Goal: Task Accomplishment & Management: Complete application form

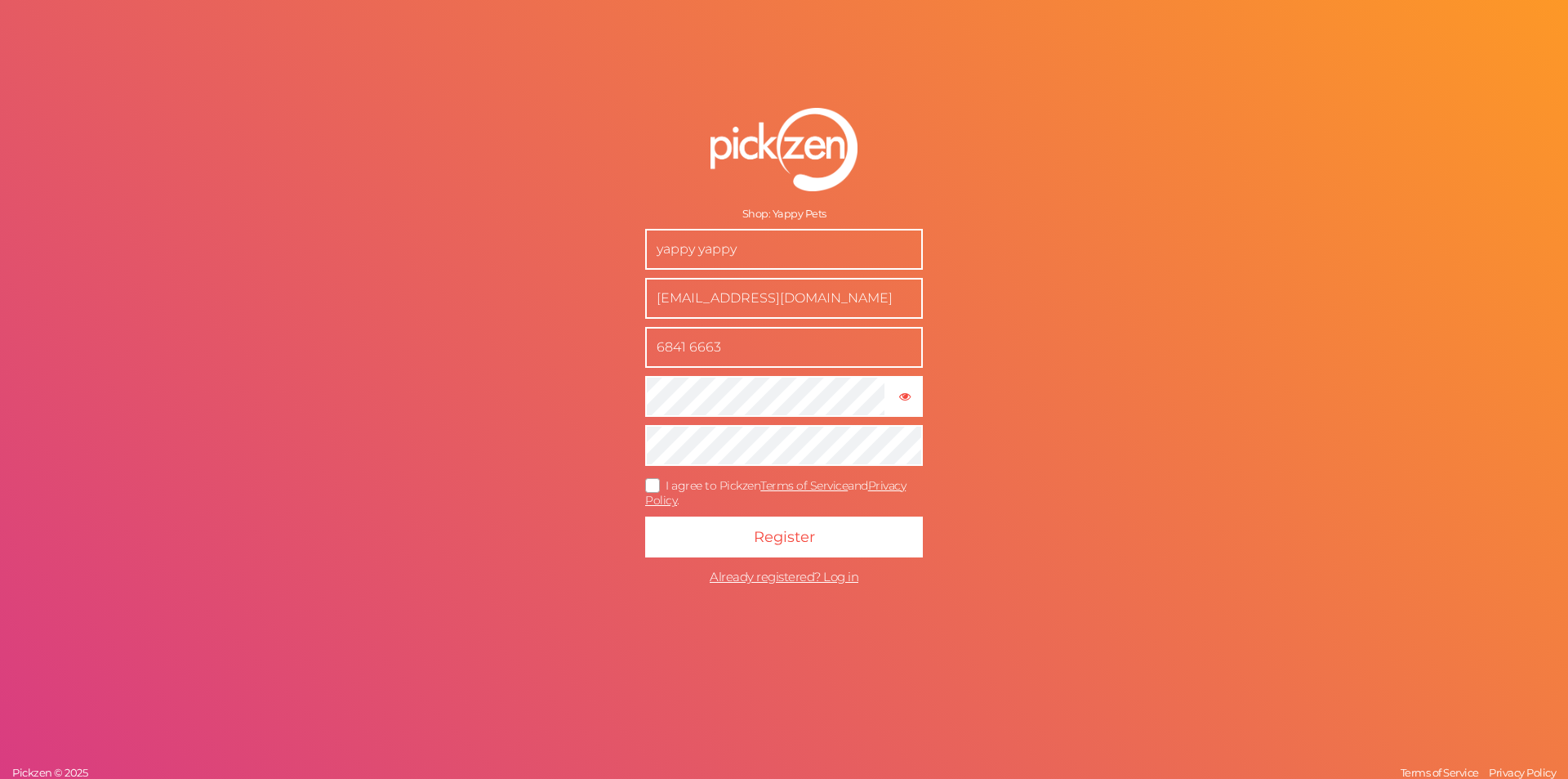
click at [1442, 364] on div "Shop: Yappy Pets yappy yappy [EMAIL_ADDRESS][DOMAIN_NAME] 6841 6663 × Show pass…" at bounding box center [784, 389] width 1568 height 779
click at [258, 525] on div "Shop: Yappy Pets yappy yappy [EMAIL_ADDRESS][DOMAIN_NAME] 6841 6663 × Show pass…" at bounding box center [784, 389] width 1568 height 779
drag, startPoint x: 751, startPoint y: 252, endPoint x: 623, endPoint y: 251, distance: 128.0
click at [623, 251] on form "Shop: Yappy Pets yappy yappy [EMAIL_ADDRESS][DOMAIN_NAME] 6841 6663 × Show pass…" at bounding box center [784, 351] width 409 height 551
click at [748, 302] on input "[EMAIL_ADDRESS][DOMAIN_NAME]" at bounding box center [784, 299] width 278 height 41
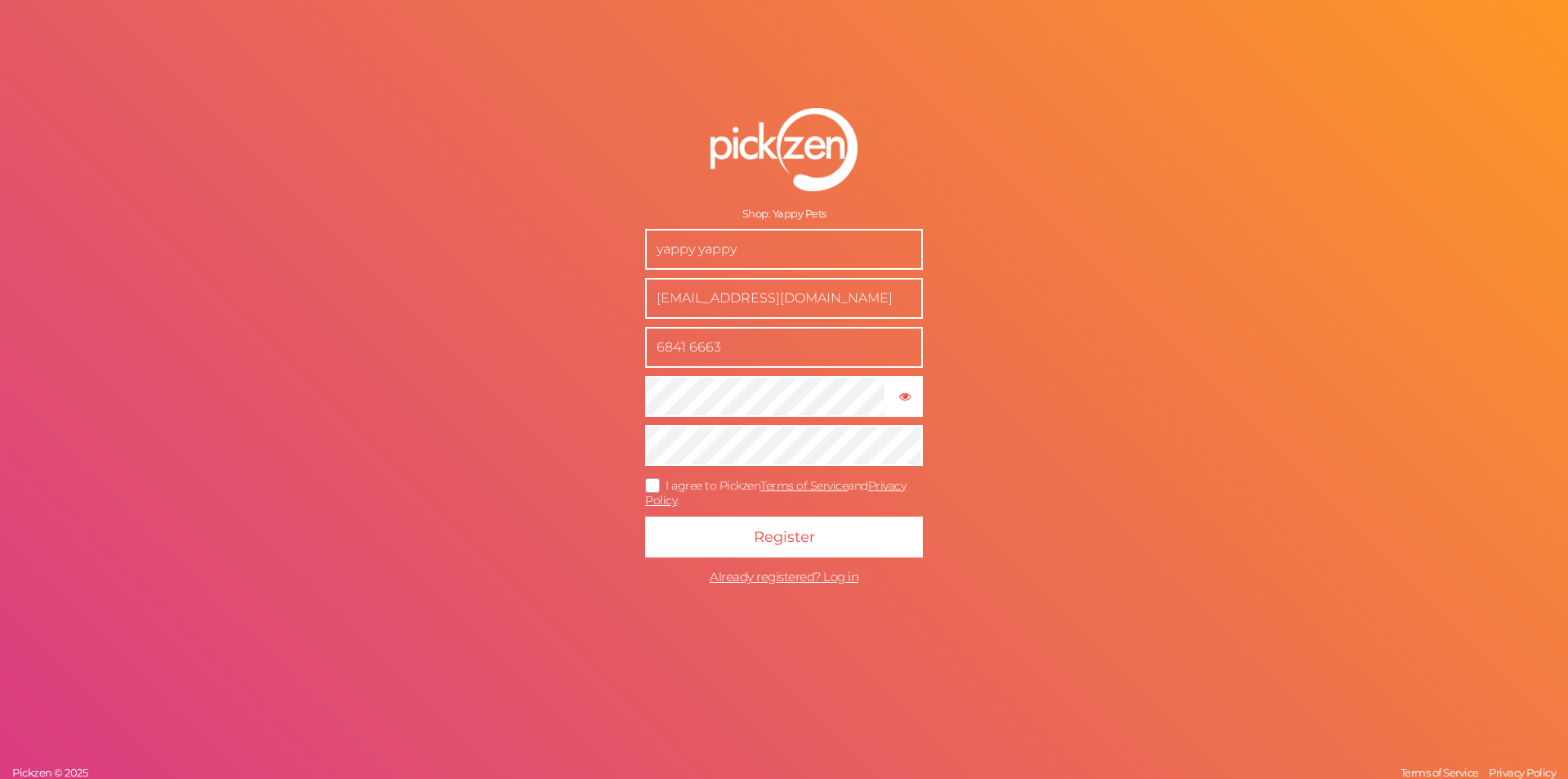
click at [748, 302] on input "[EMAIL_ADDRESS][DOMAIN_NAME]" at bounding box center [784, 299] width 278 height 41
click at [215, 386] on div "Shop: Yappy Pets yappy yappy [EMAIL_ADDRESS][DOMAIN_NAME] 6841 6663 × Show pass…" at bounding box center [784, 389] width 1568 height 779
click at [653, 480] on icon at bounding box center [653, 485] width 26 height 9
click at [0, 0] on input "I agree to Pickzen Terms of Service and Privacy Policy ." at bounding box center [0, 0] width 0 height 0
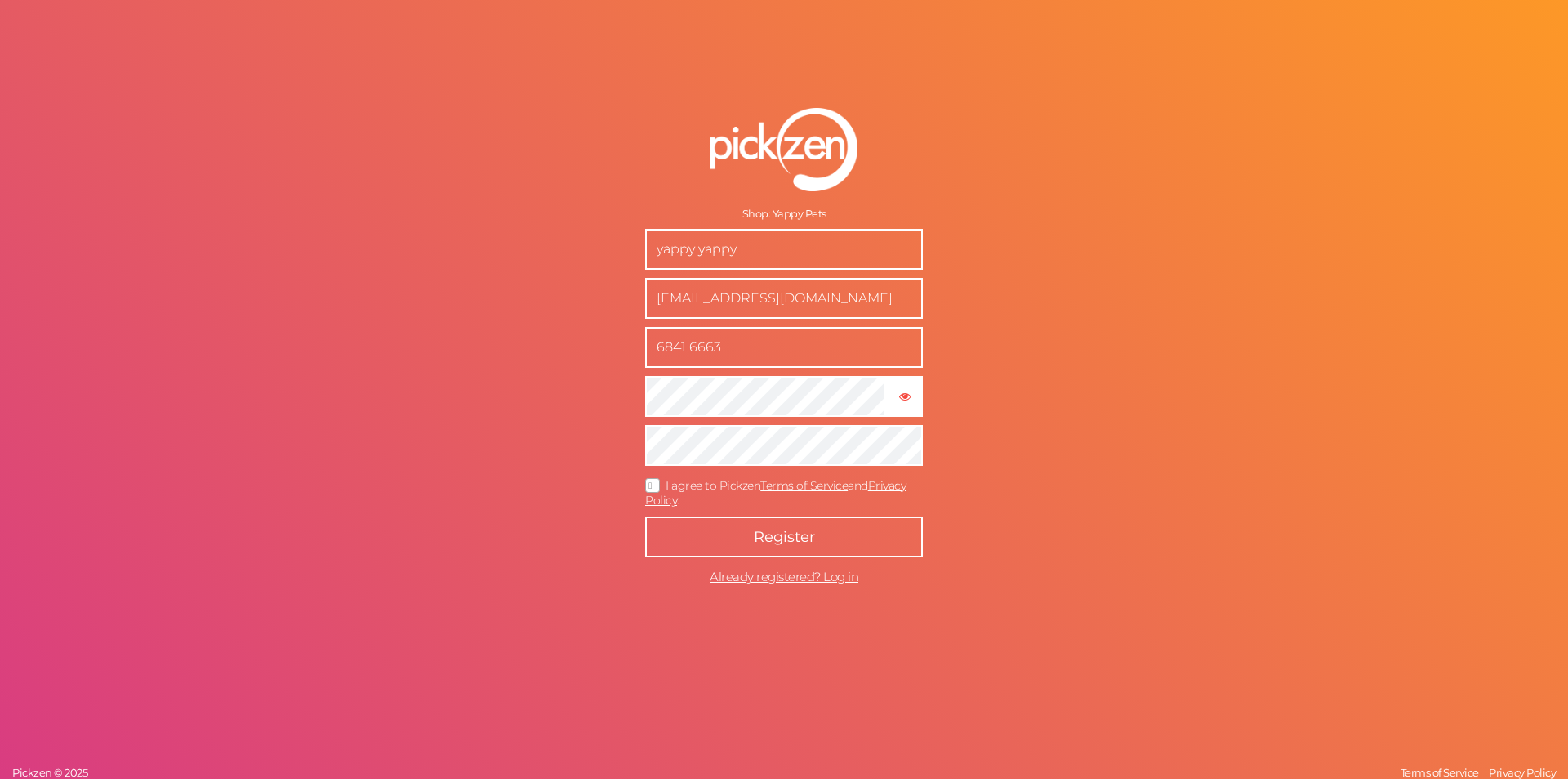
click at [876, 529] on button "Register" at bounding box center [784, 537] width 278 height 41
